Goal: Task Accomplishment & Management: Manage account settings

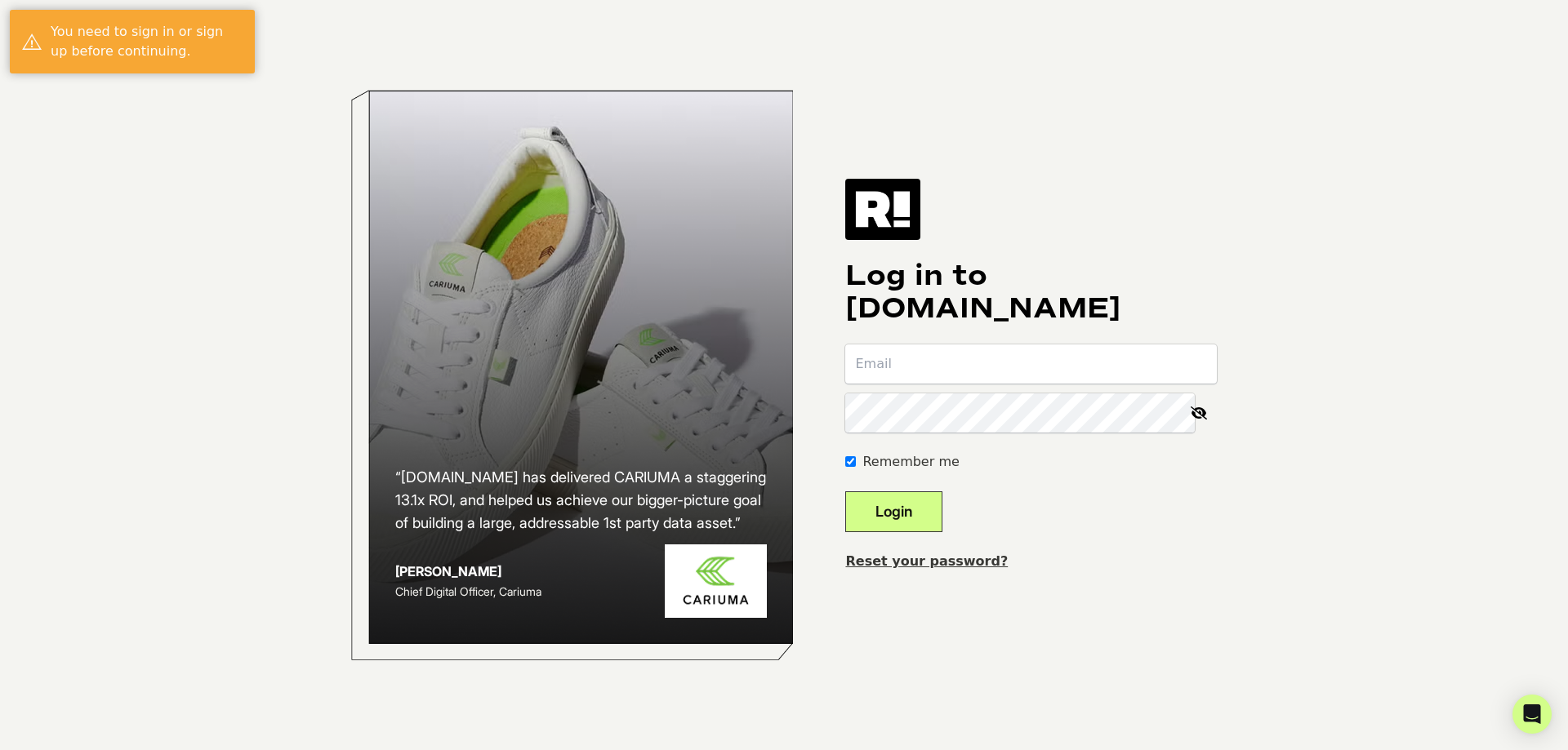
click at [0, 749] on nordpass-portal at bounding box center [0, 750] width 0 height 0
type input "mktg-test@reason.com"
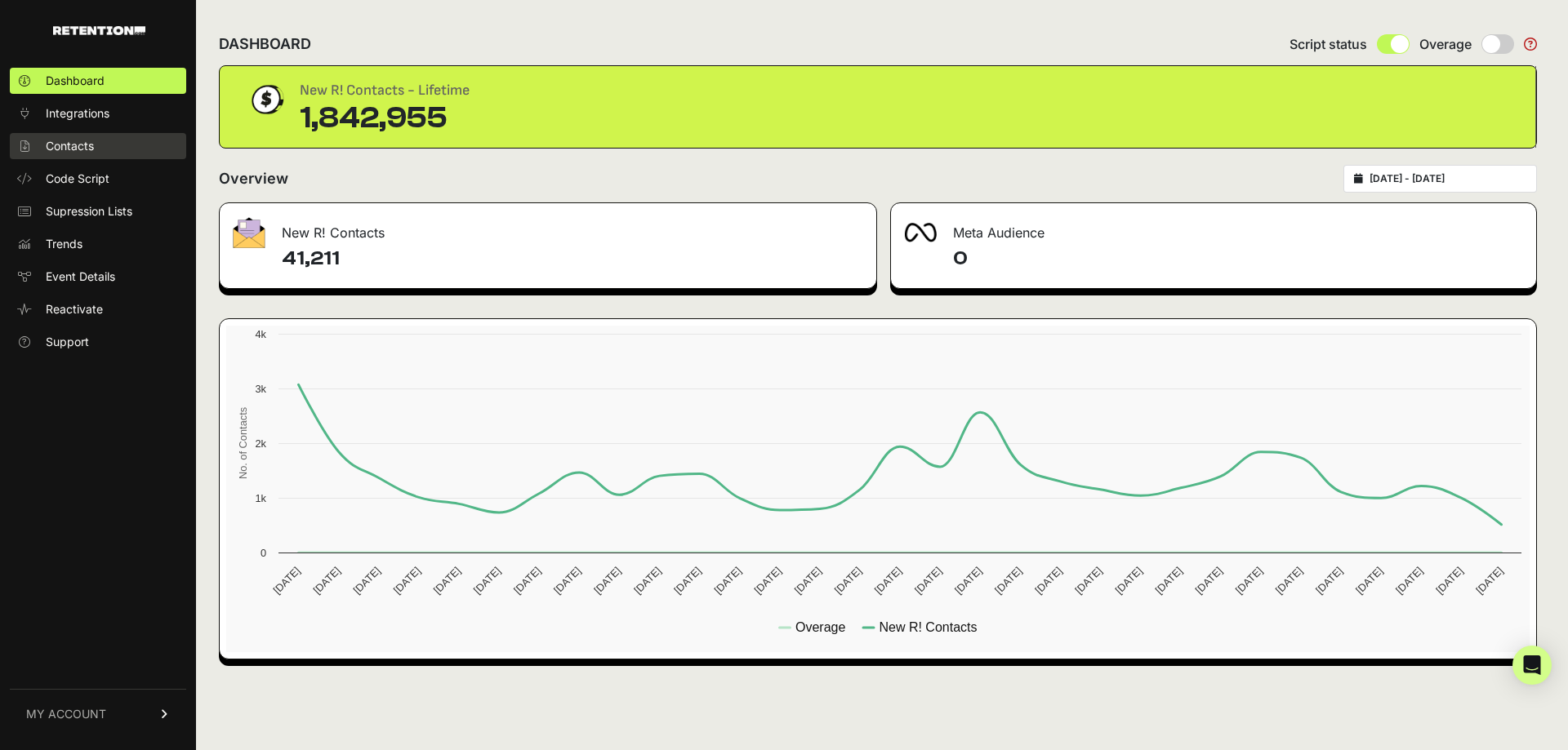
click at [65, 148] on span "Contacts" at bounding box center [70, 146] width 49 height 17
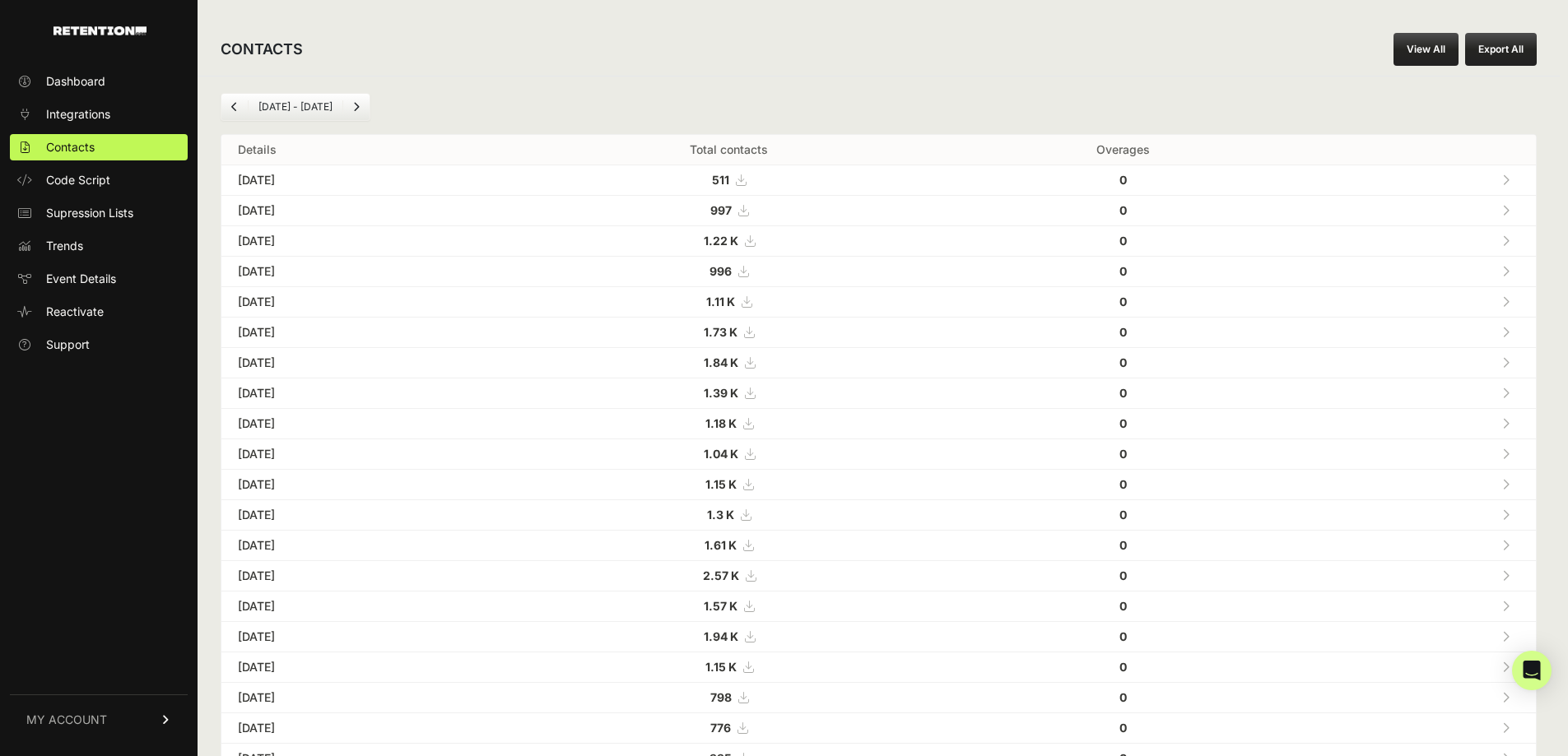
click at [1440, 49] on link "View All" at bounding box center [1426, 49] width 65 height 33
click at [343, 102] on link "Next" at bounding box center [356, 107] width 26 height 26
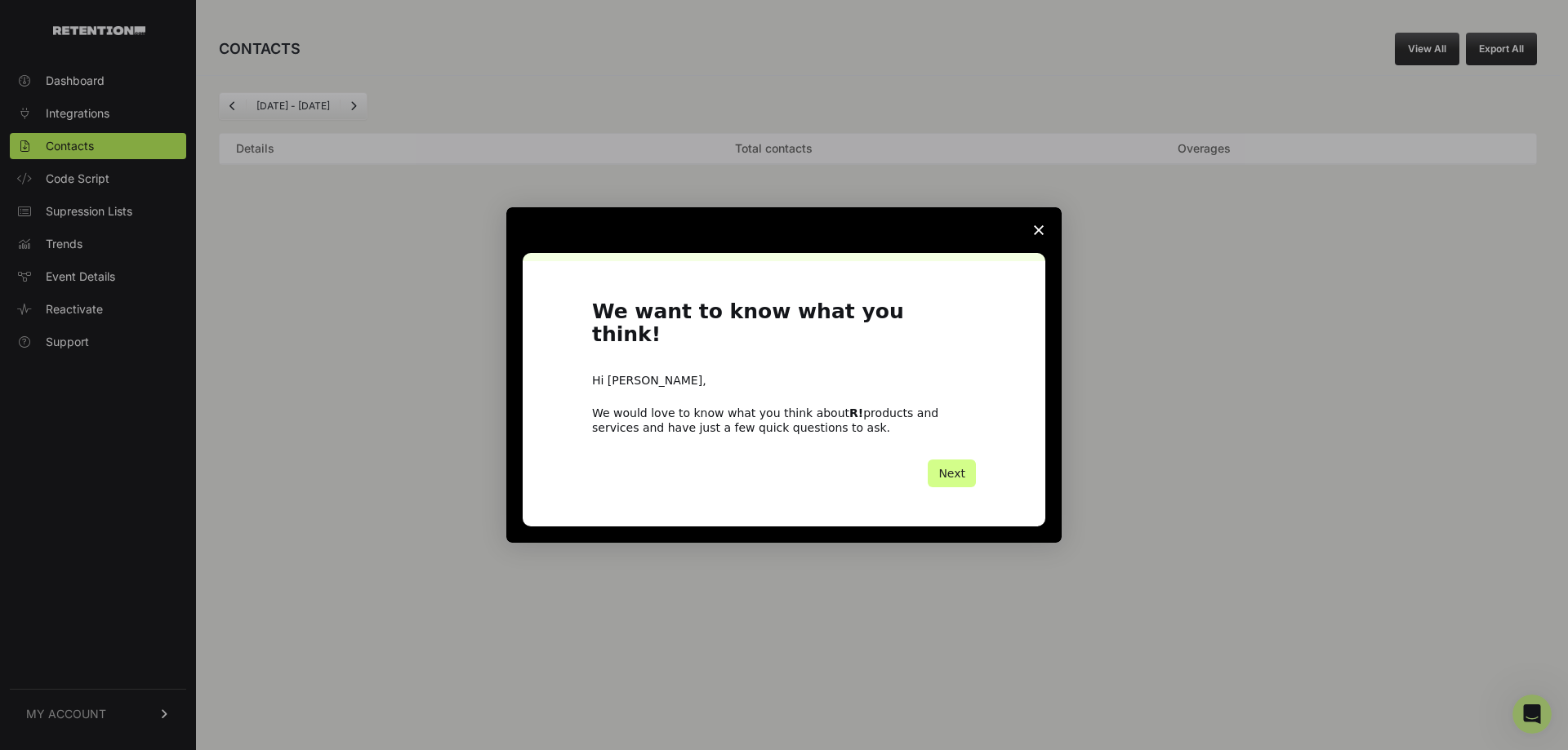
click at [1039, 235] on icon "Close survey" at bounding box center [1039, 230] width 10 height 10
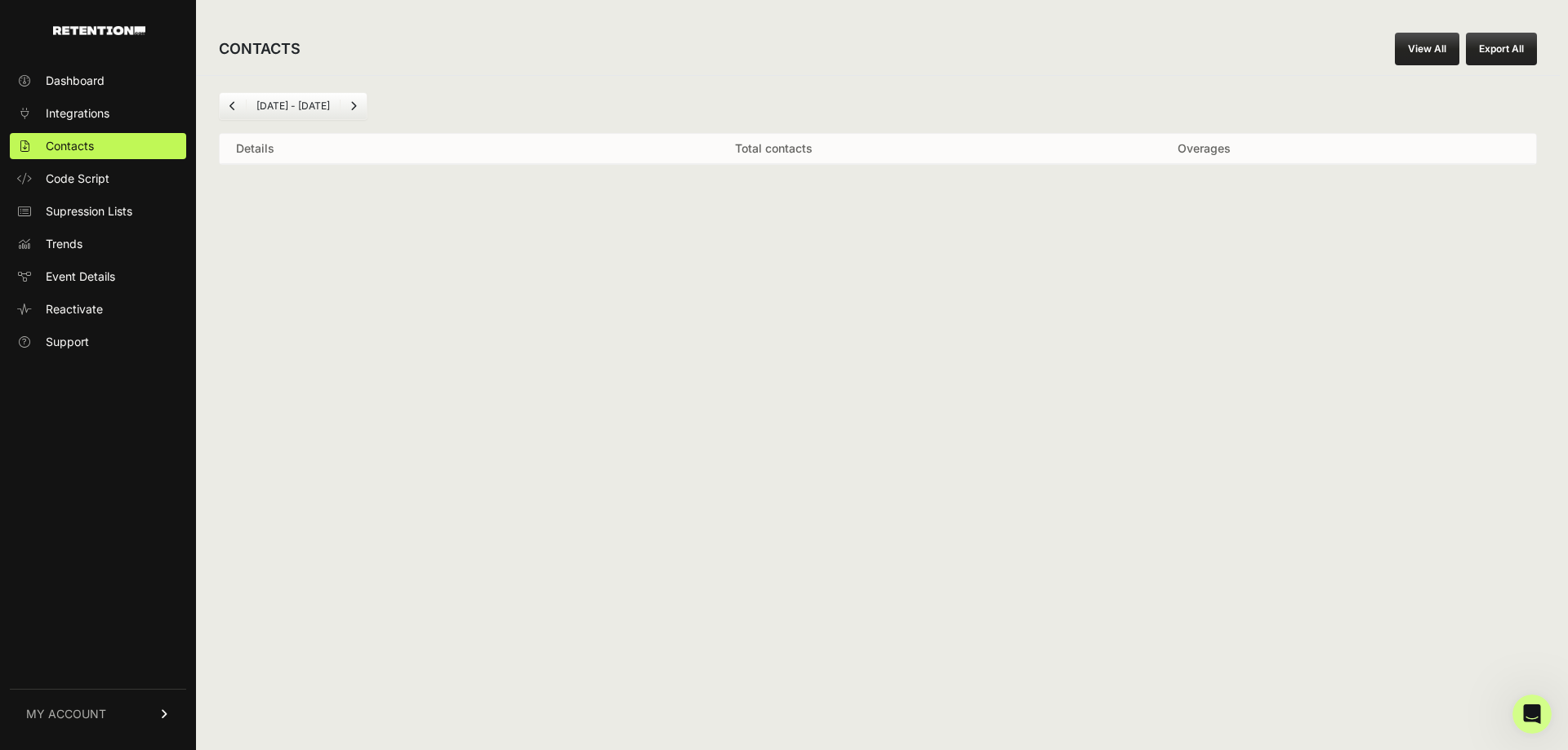
click at [355, 104] on icon "Next" at bounding box center [353, 106] width 7 height 10
click at [311, 106] on li "Sep 21 - Oct 21" at bounding box center [292, 106] width 94 height 13
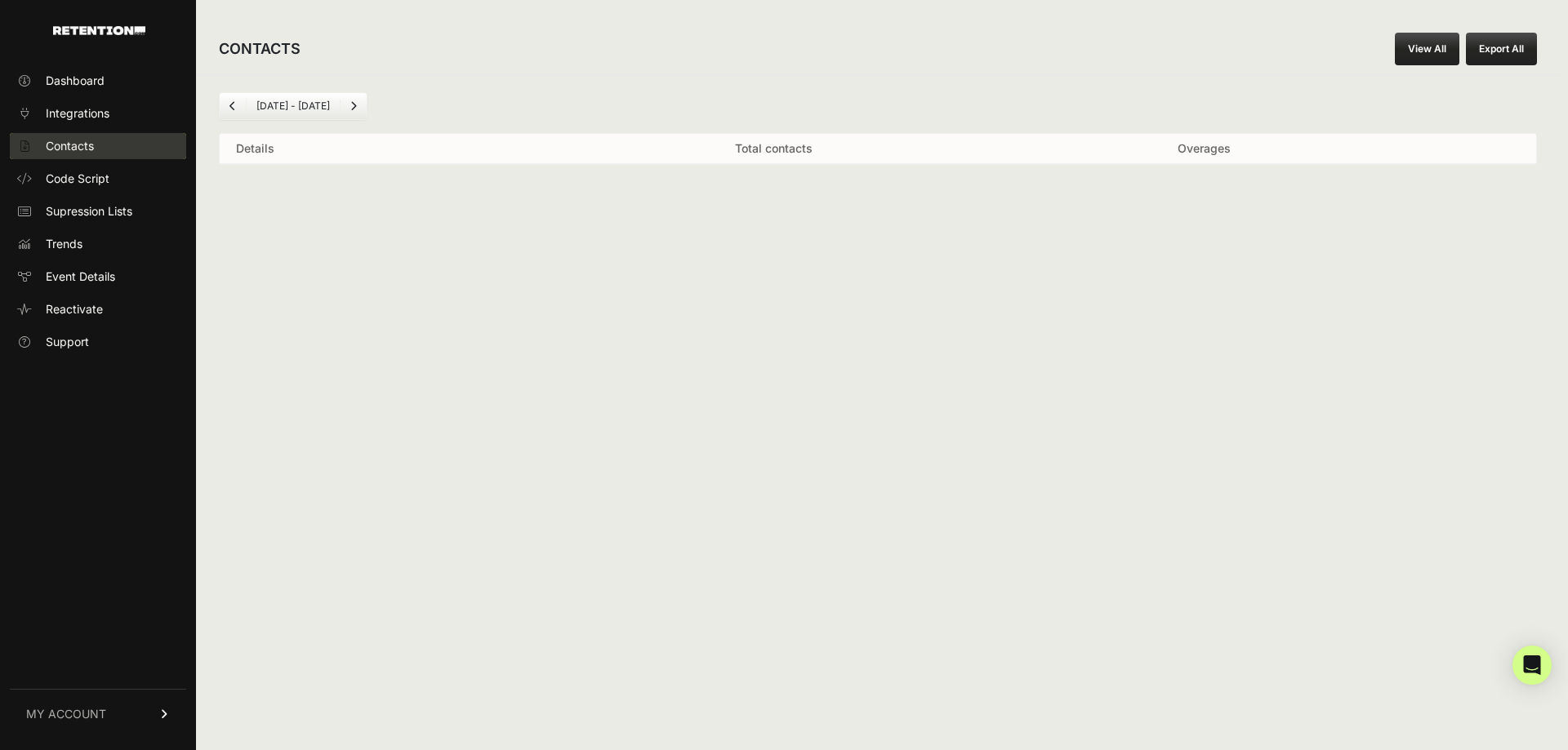
click at [76, 144] on span "Contacts" at bounding box center [70, 146] width 49 height 17
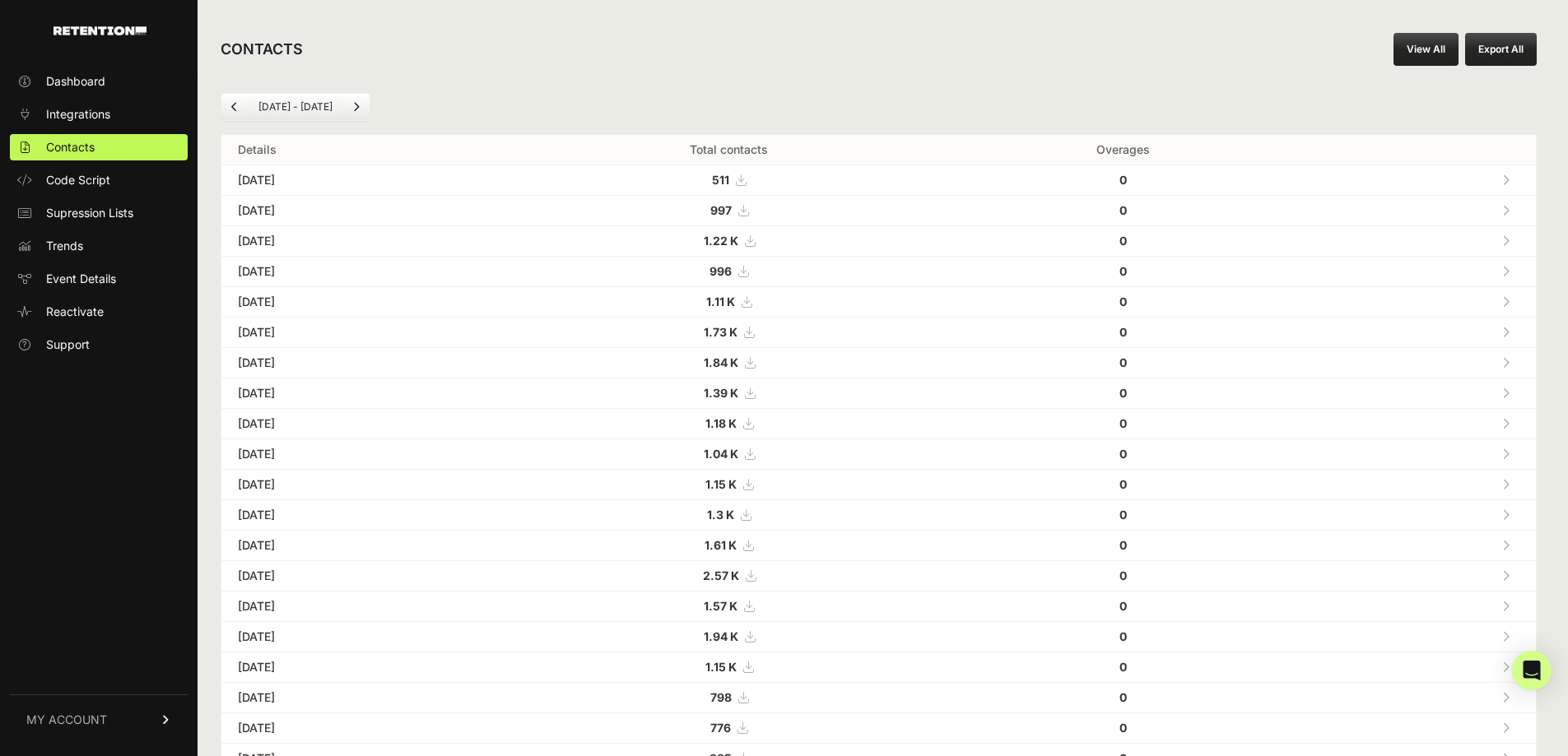
click at [261, 104] on li "[DATE] - [DATE]" at bounding box center [294, 107] width 95 height 13
click at [233, 107] on icon "Previous" at bounding box center [234, 107] width 7 height 10
click at [80, 77] on span "Dashboard" at bounding box center [75, 82] width 59 height 17
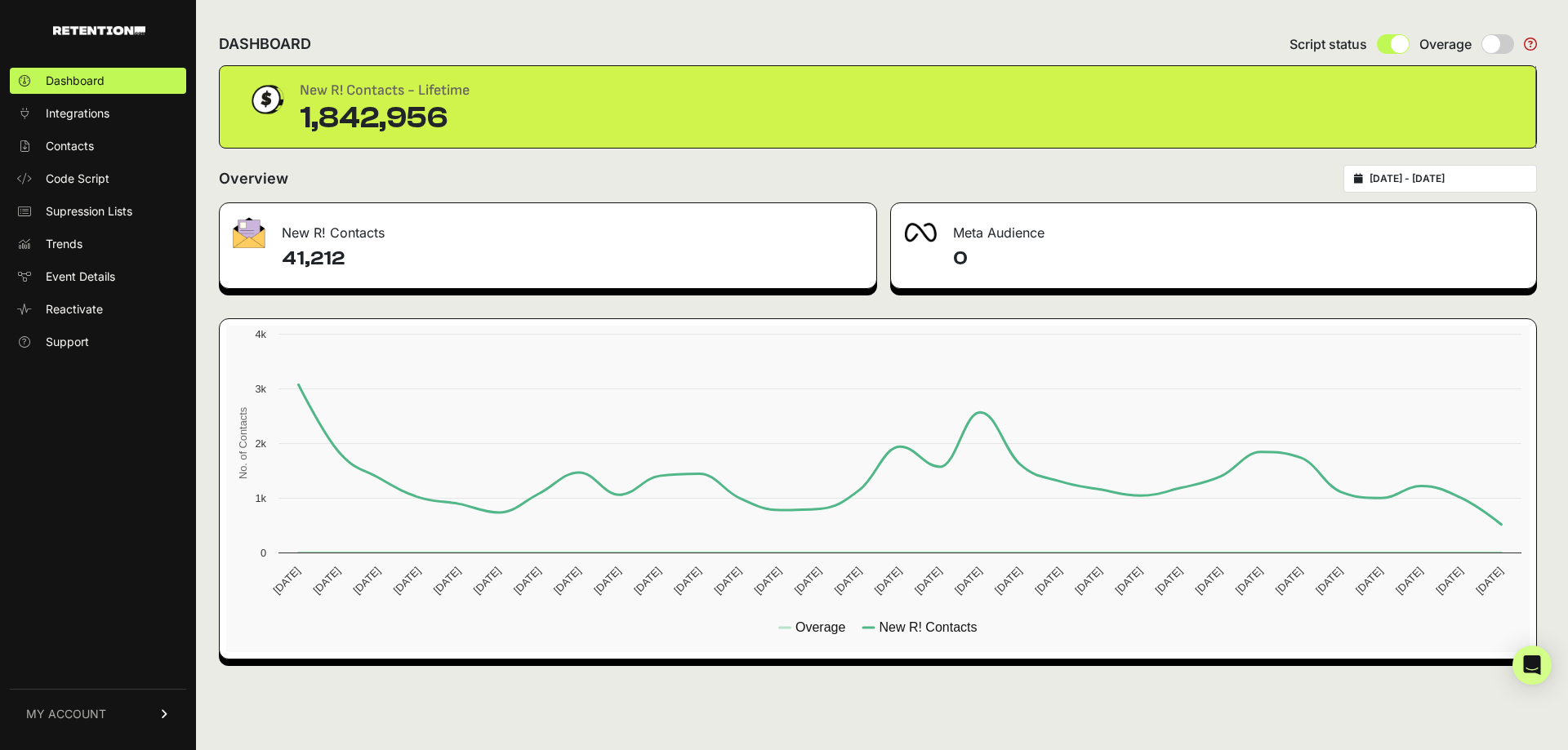
click at [1406, 174] on input "2025-07-22 - 2025-08-21" at bounding box center [1449, 179] width 157 height 13
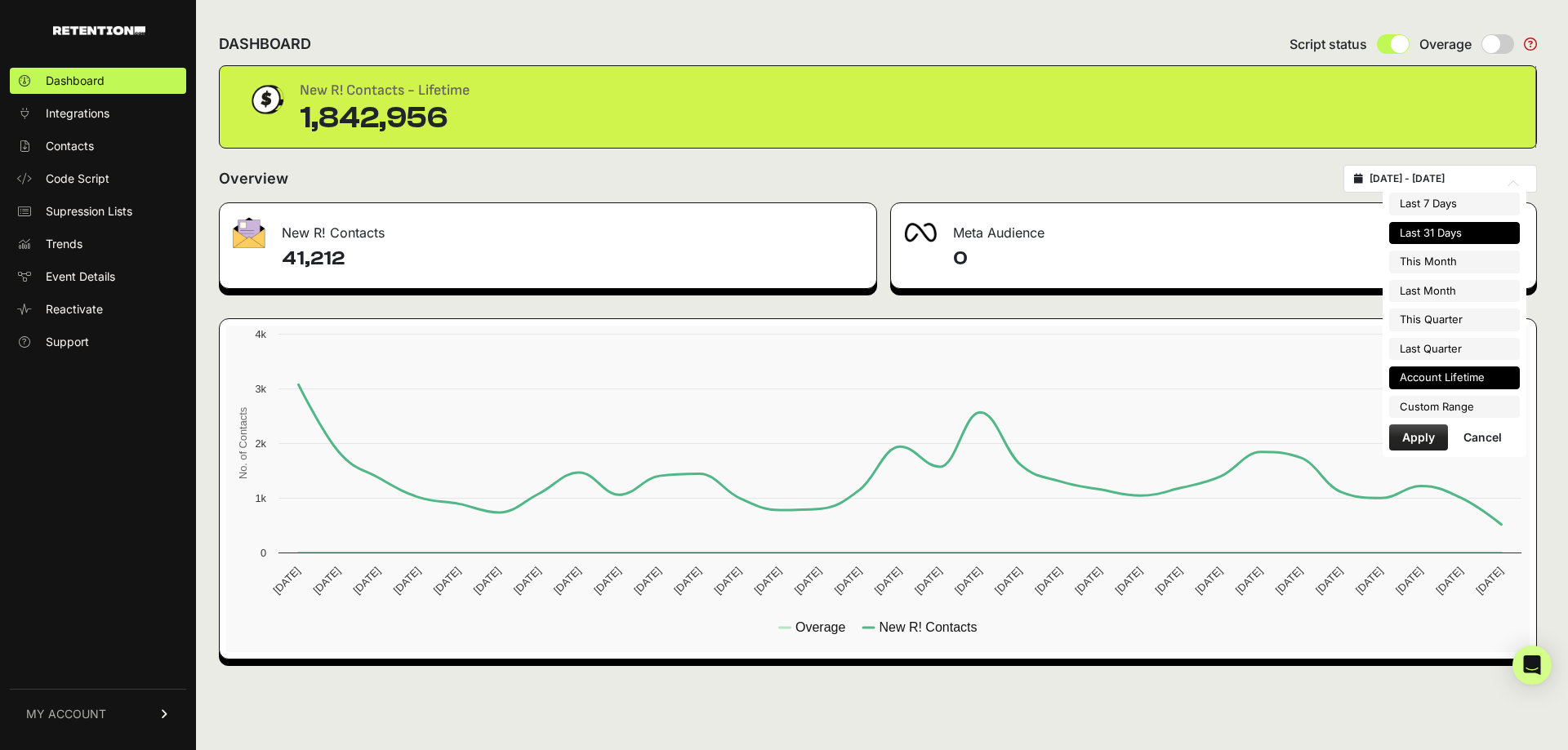
click at [1438, 381] on li "Account Lifetime" at bounding box center [1455, 378] width 131 height 23
type input "2022-09-29 - 2025-08-21"
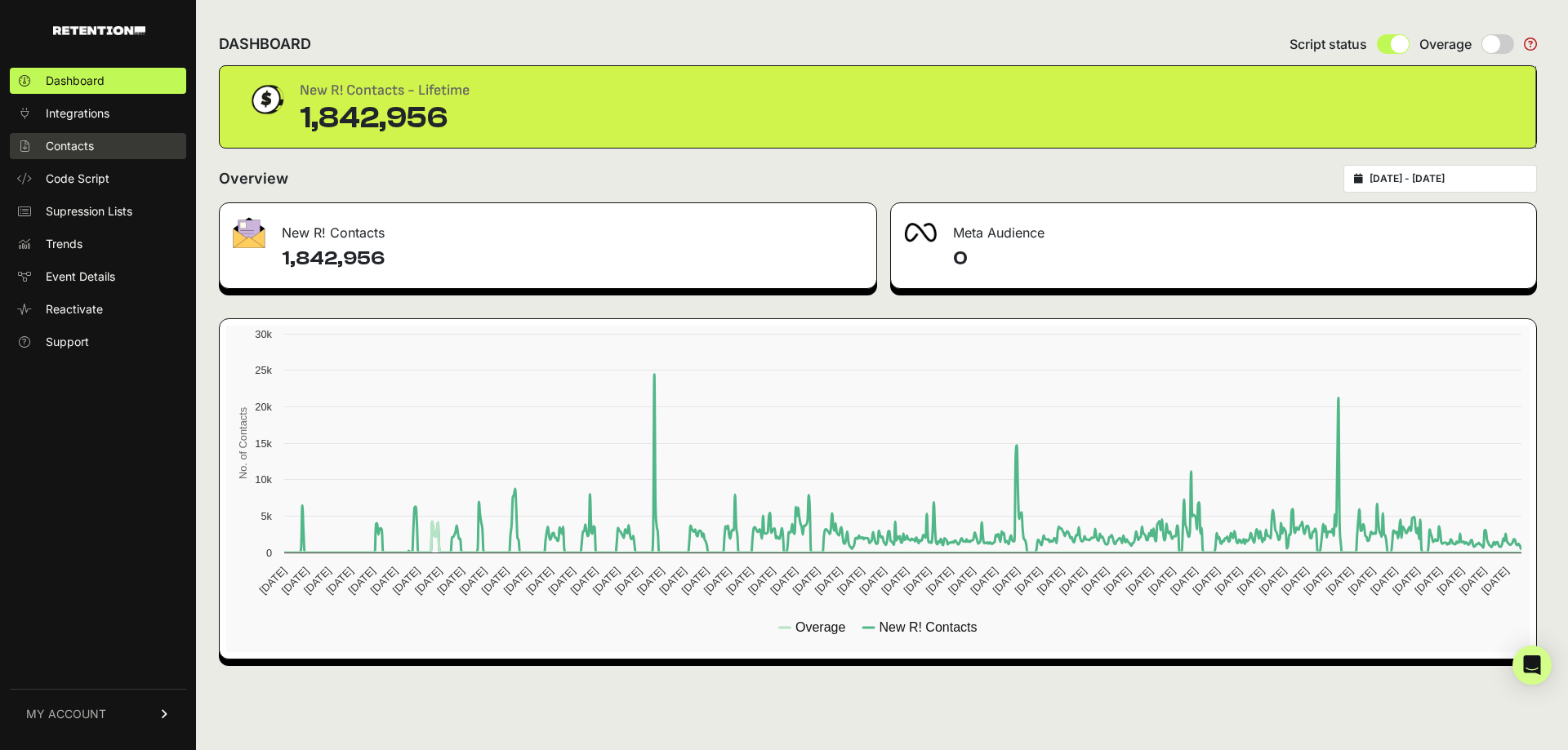
click at [57, 146] on span "Contacts" at bounding box center [70, 146] width 49 height 17
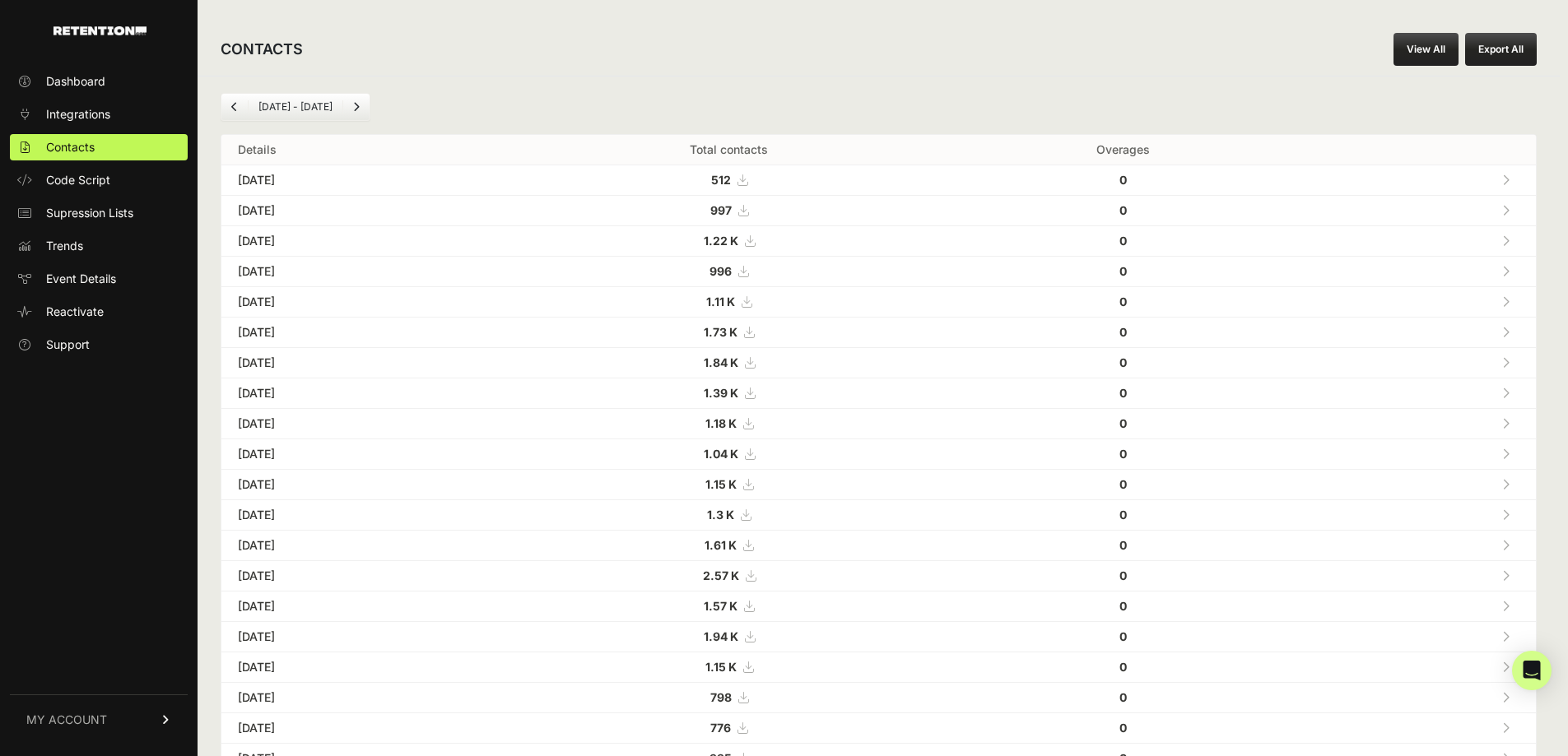
click at [1516, 51] on button "Export All" at bounding box center [1501, 49] width 71 height 33
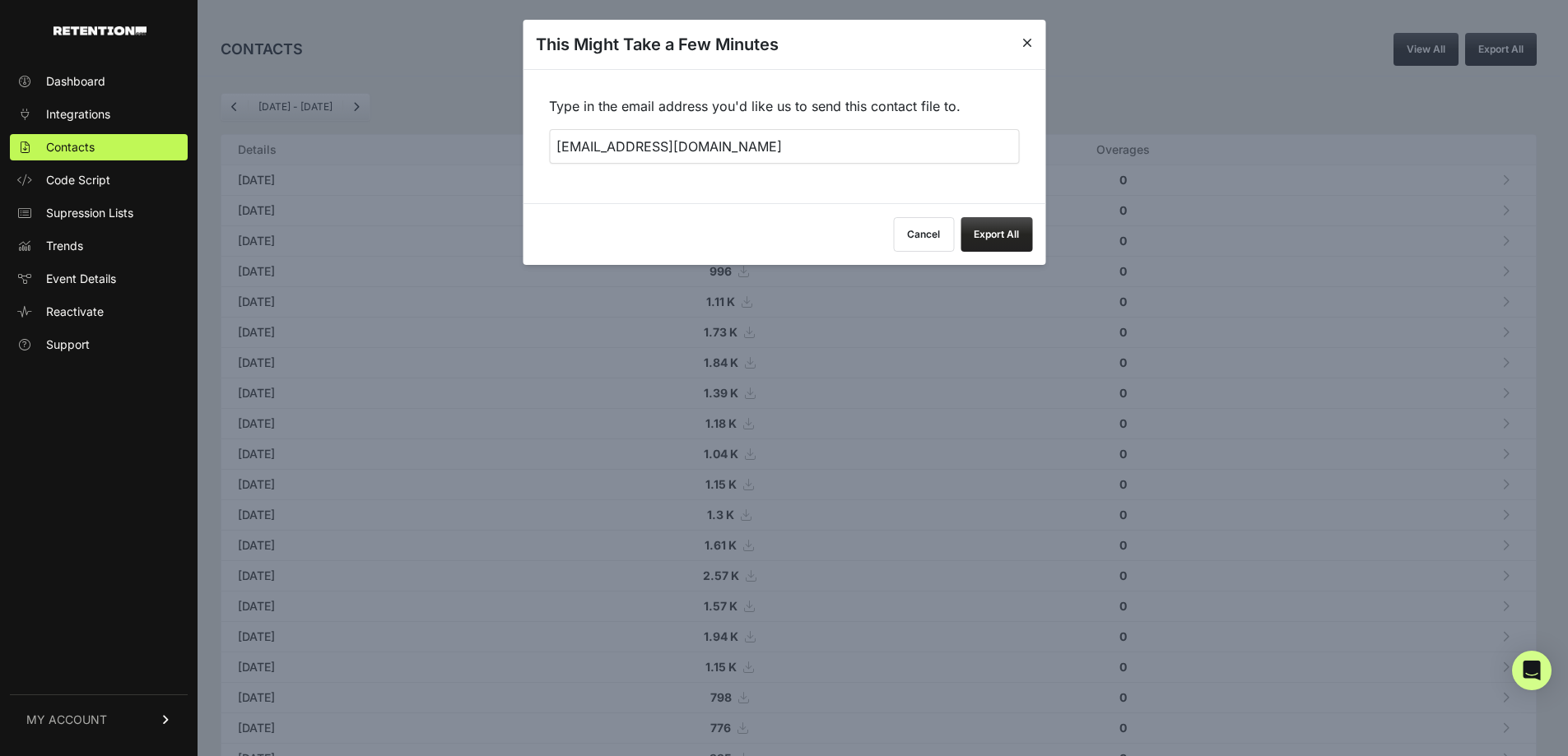
click at [1008, 236] on button "Export All" at bounding box center [996, 234] width 71 height 35
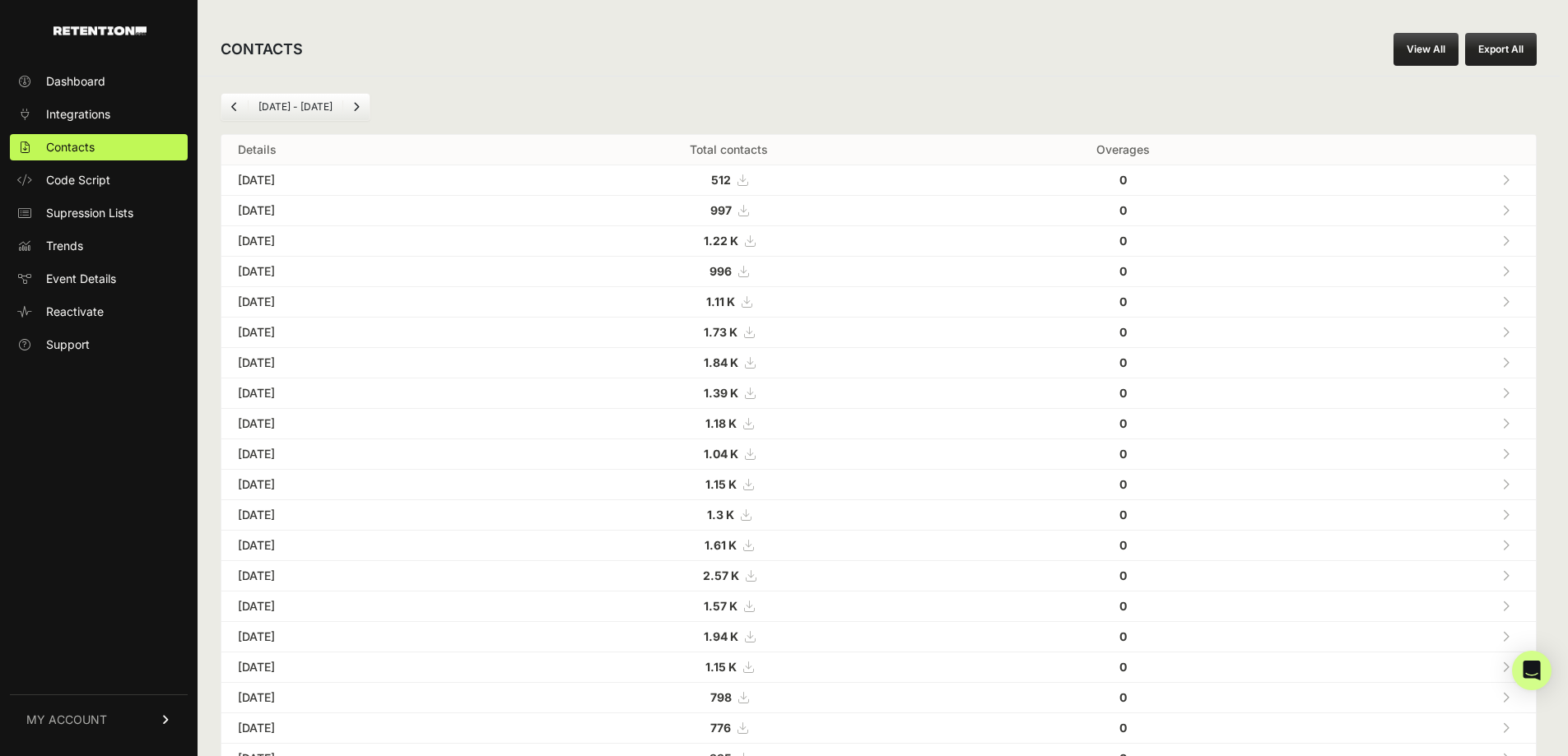
click at [1503, 40] on button "Export All" at bounding box center [1501, 49] width 71 height 33
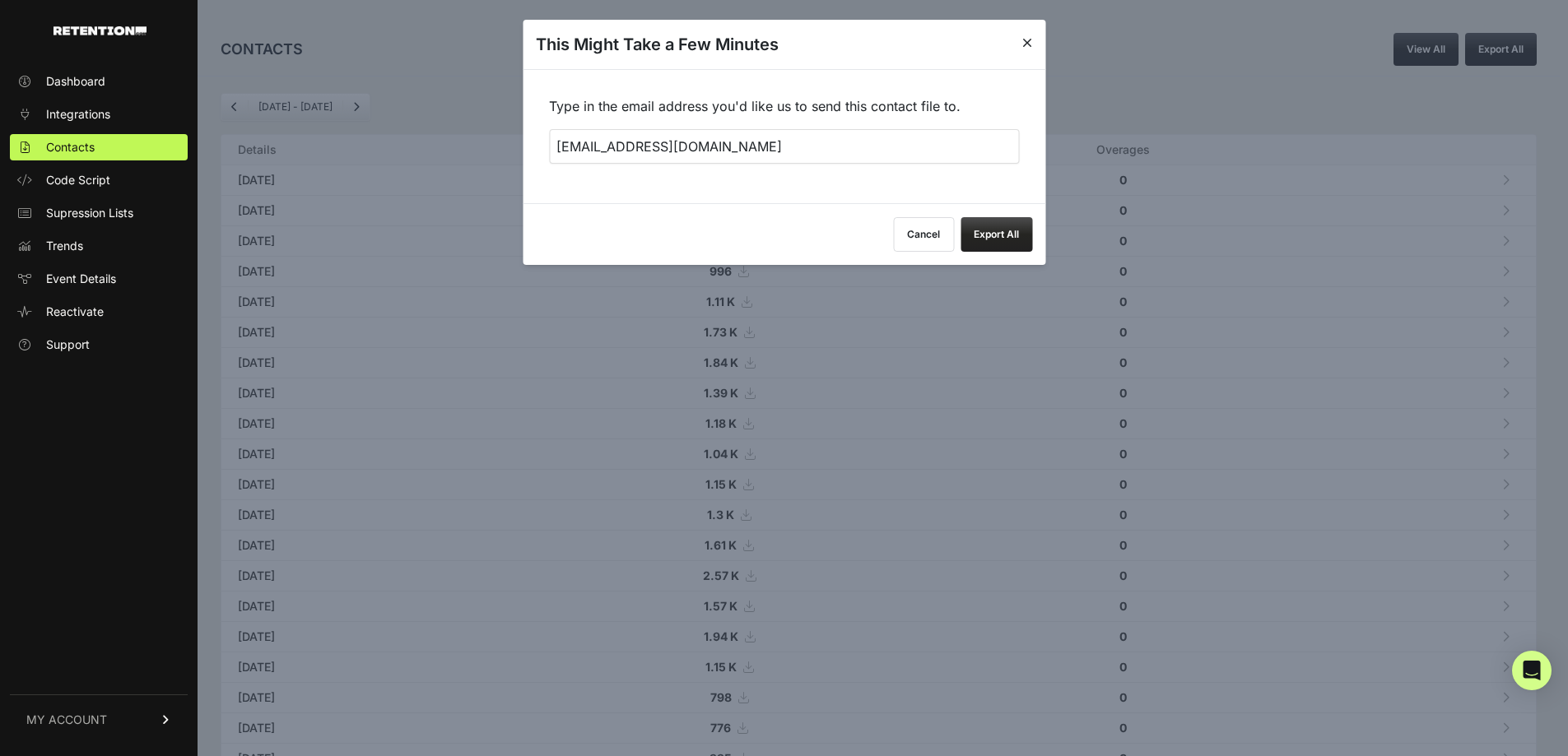
drag, startPoint x: 718, startPoint y: 147, endPoint x: 522, endPoint y: 159, distance: 196.4
click at [522, 159] on body "Dashboard Integrations Contacts Code Script Supression Lists Trends Event Detai…" at bounding box center [784, 590] width 1568 height 1180
type input "malissi@reason.com"
click at [1005, 239] on button "Export All" at bounding box center [996, 234] width 71 height 35
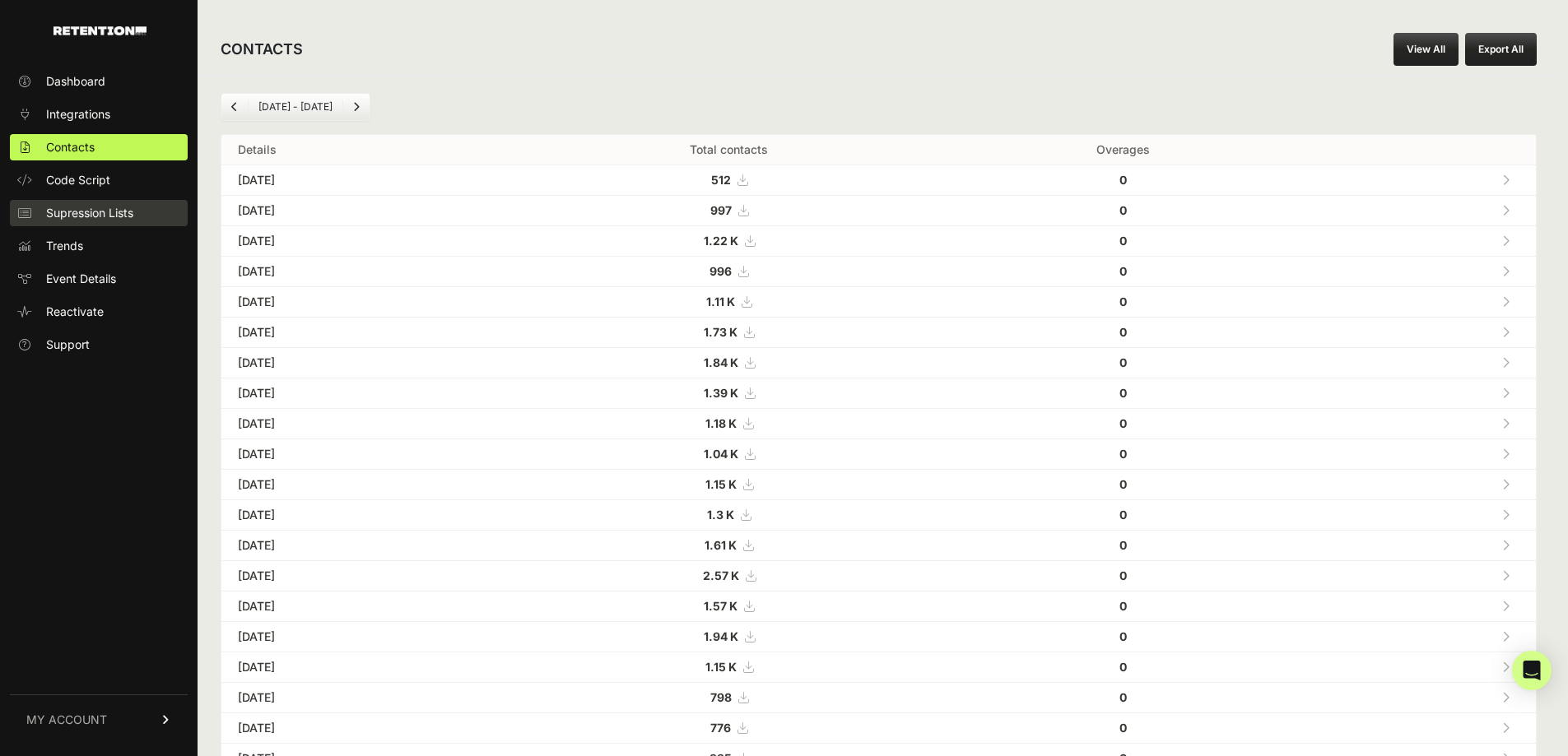
click at [91, 210] on span "Supression Lists" at bounding box center [89, 213] width 87 height 17
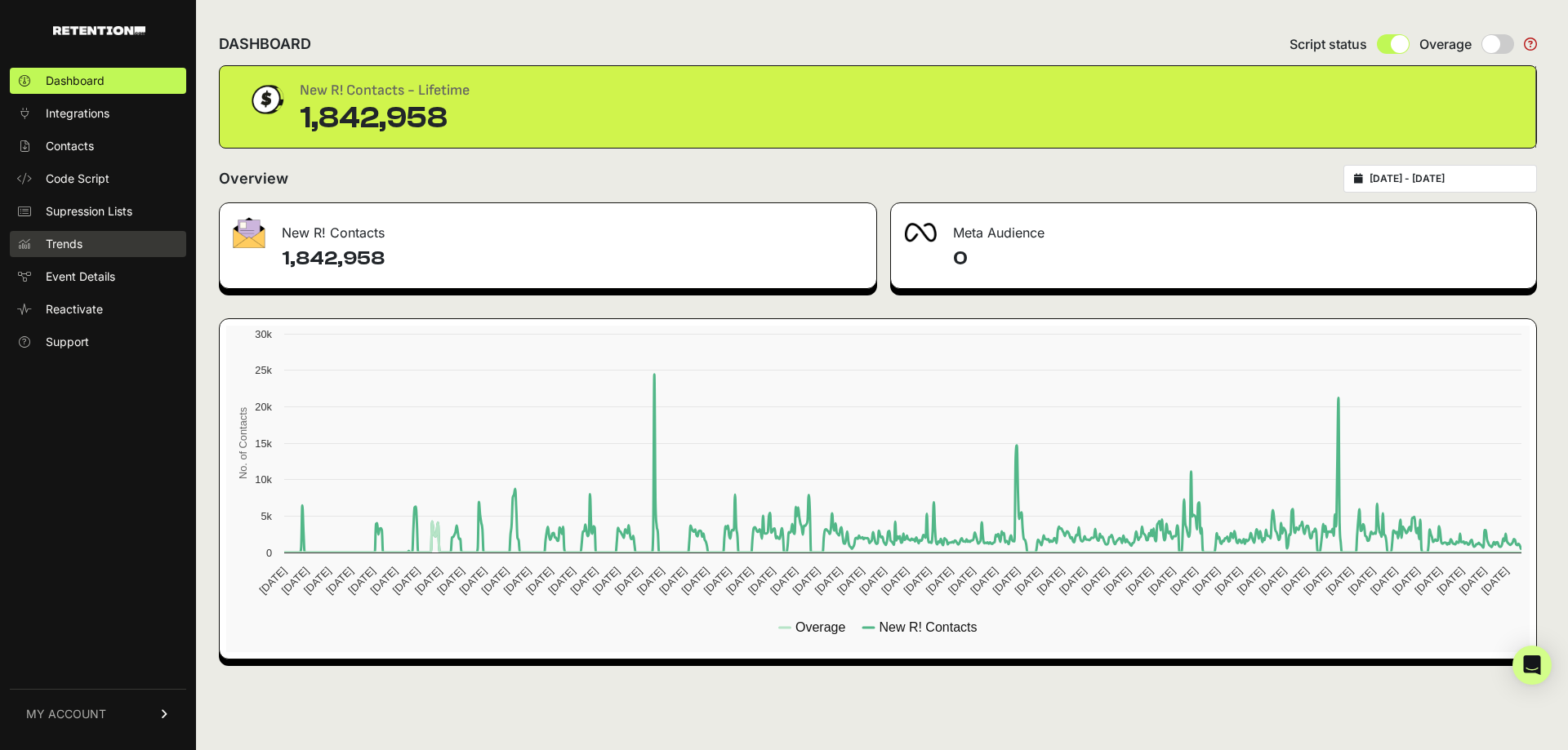
click at [69, 243] on span "Trends" at bounding box center [63, 244] width 36 height 17
click at [87, 275] on span "Event Details" at bounding box center [80, 277] width 69 height 17
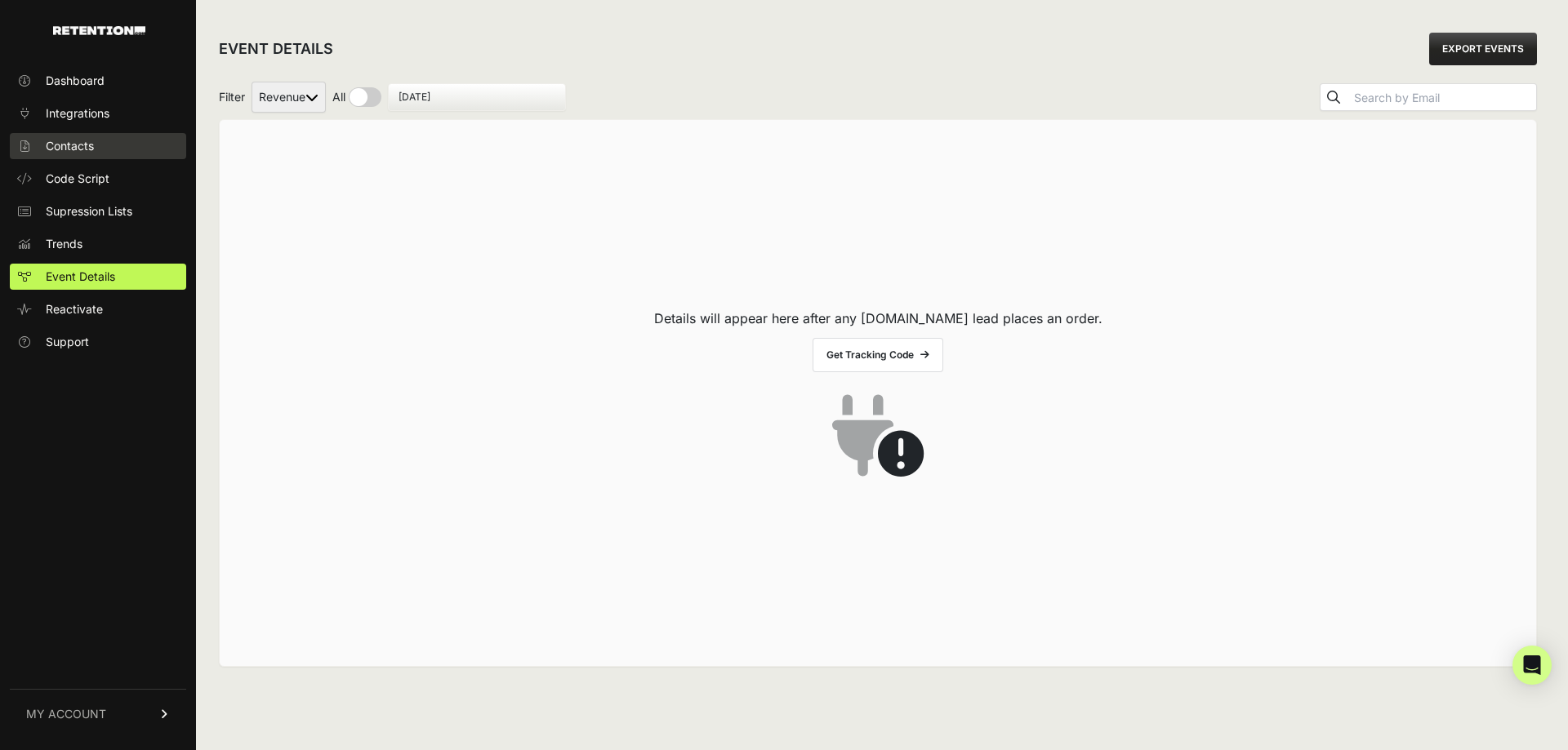
click at [79, 145] on span "Contacts" at bounding box center [70, 146] width 49 height 17
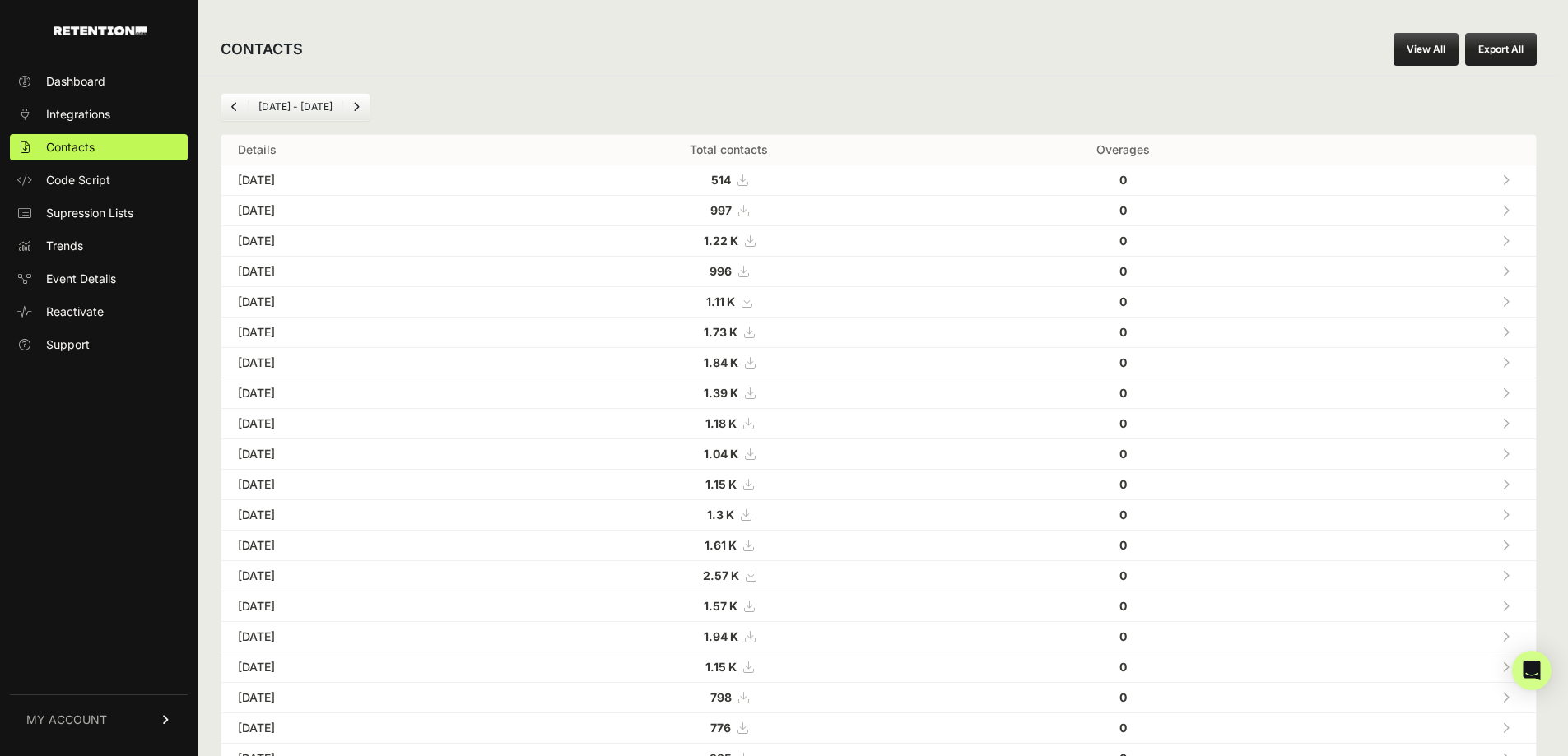
click at [289, 100] on ul "[DATE] - [DATE]" at bounding box center [295, 107] width 150 height 28
click at [81, 280] on span "Event Details" at bounding box center [81, 279] width 70 height 17
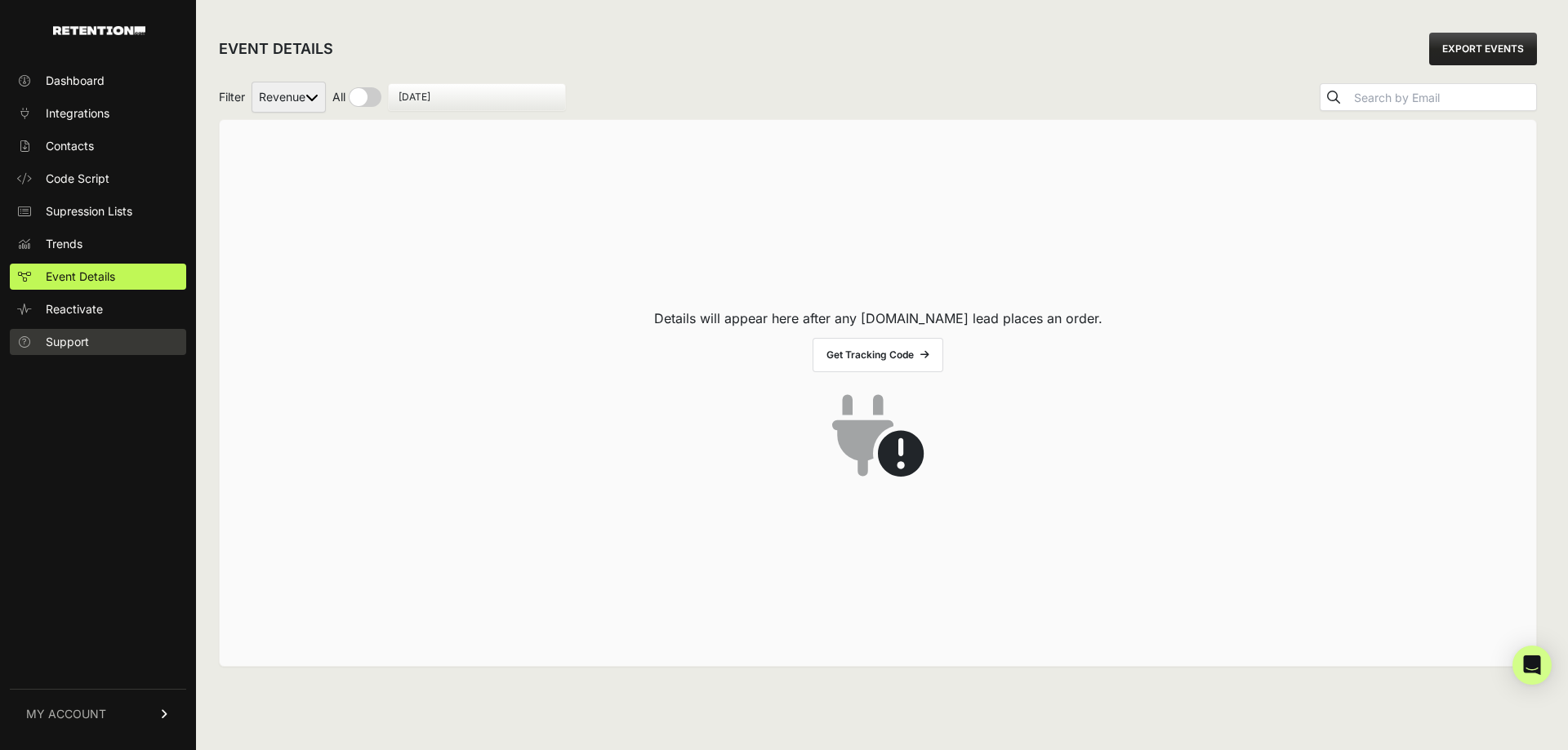
click at [63, 344] on span "Support" at bounding box center [67, 342] width 43 height 17
click at [64, 243] on span "Trends" at bounding box center [63, 244] width 36 height 17
